Goal: Transaction & Acquisition: Purchase product/service

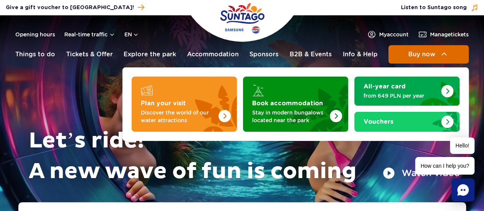
click at [418, 54] on span "Buy now" at bounding box center [421, 54] width 27 height 7
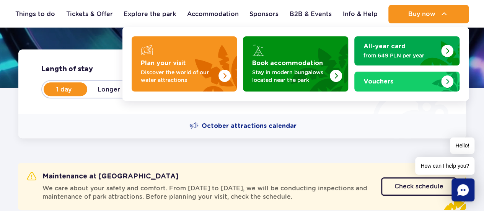
scroll to position [153, 0]
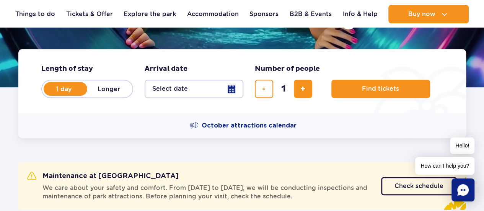
click at [85, 127] on div "October attractions calendar" at bounding box center [241, 125] width 447 height 24
click at [181, 94] on button "Select date" at bounding box center [194, 89] width 99 height 18
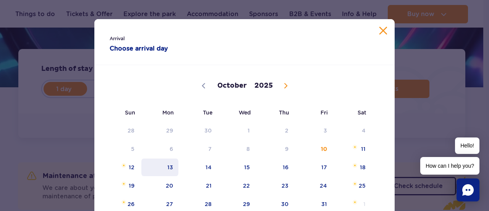
click at [165, 166] on span "13" at bounding box center [160, 167] width 39 height 18
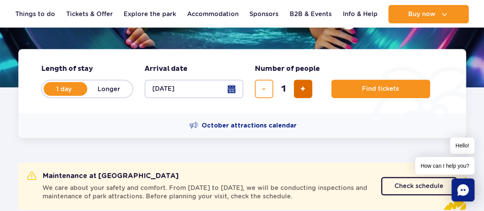
click at [295, 89] on button "add ticket" at bounding box center [303, 89] width 18 height 18
type input "2"
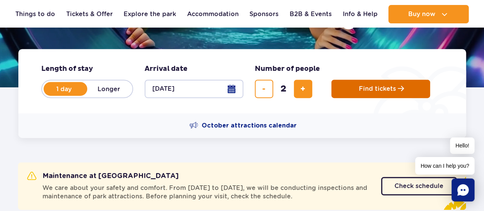
click at [356, 86] on button "Find tickets" at bounding box center [380, 89] width 99 height 18
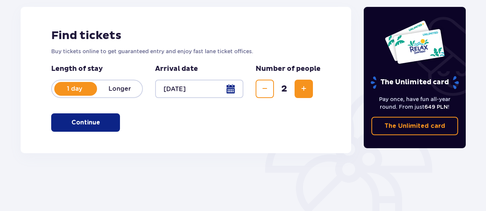
scroll to position [115, 0]
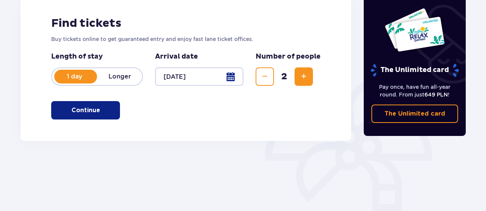
click at [109, 111] on button "Continue" at bounding box center [85, 110] width 69 height 18
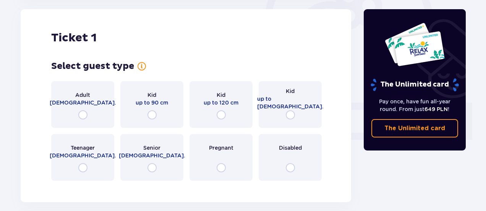
scroll to position [294, 0]
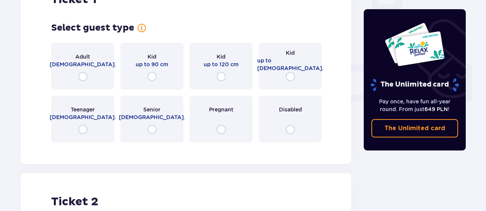
click at [86, 75] on input "radio" at bounding box center [82, 76] width 9 height 9
radio input "true"
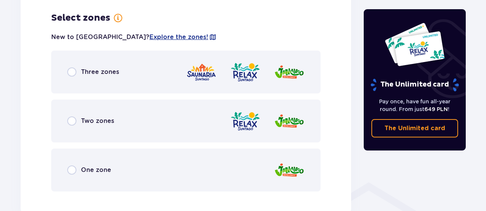
scroll to position [442, 0]
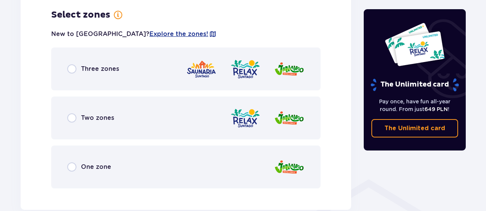
click at [74, 70] on input "radio" at bounding box center [71, 68] width 9 height 9
radio input "true"
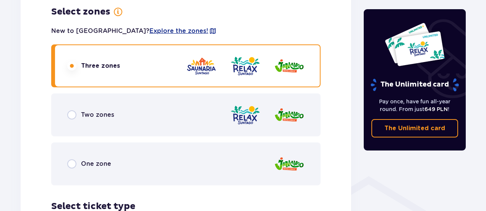
scroll to position [483, 0]
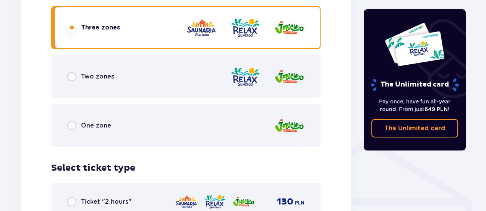
click at [71, 79] on input "radio" at bounding box center [71, 76] width 9 height 9
radio input "true"
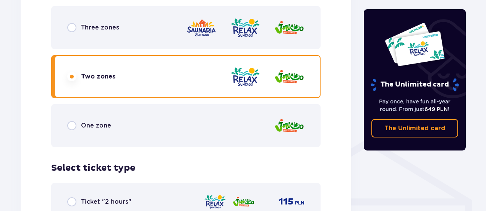
click at [75, 23] on input "radio" at bounding box center [71, 27] width 9 height 9
radio input "true"
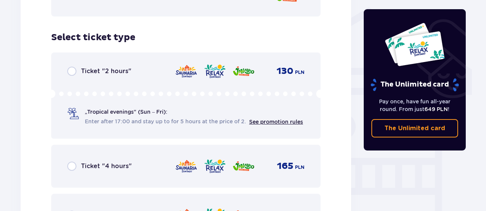
scroll to position [598, 0]
